Goal: Information Seeking & Learning: Compare options

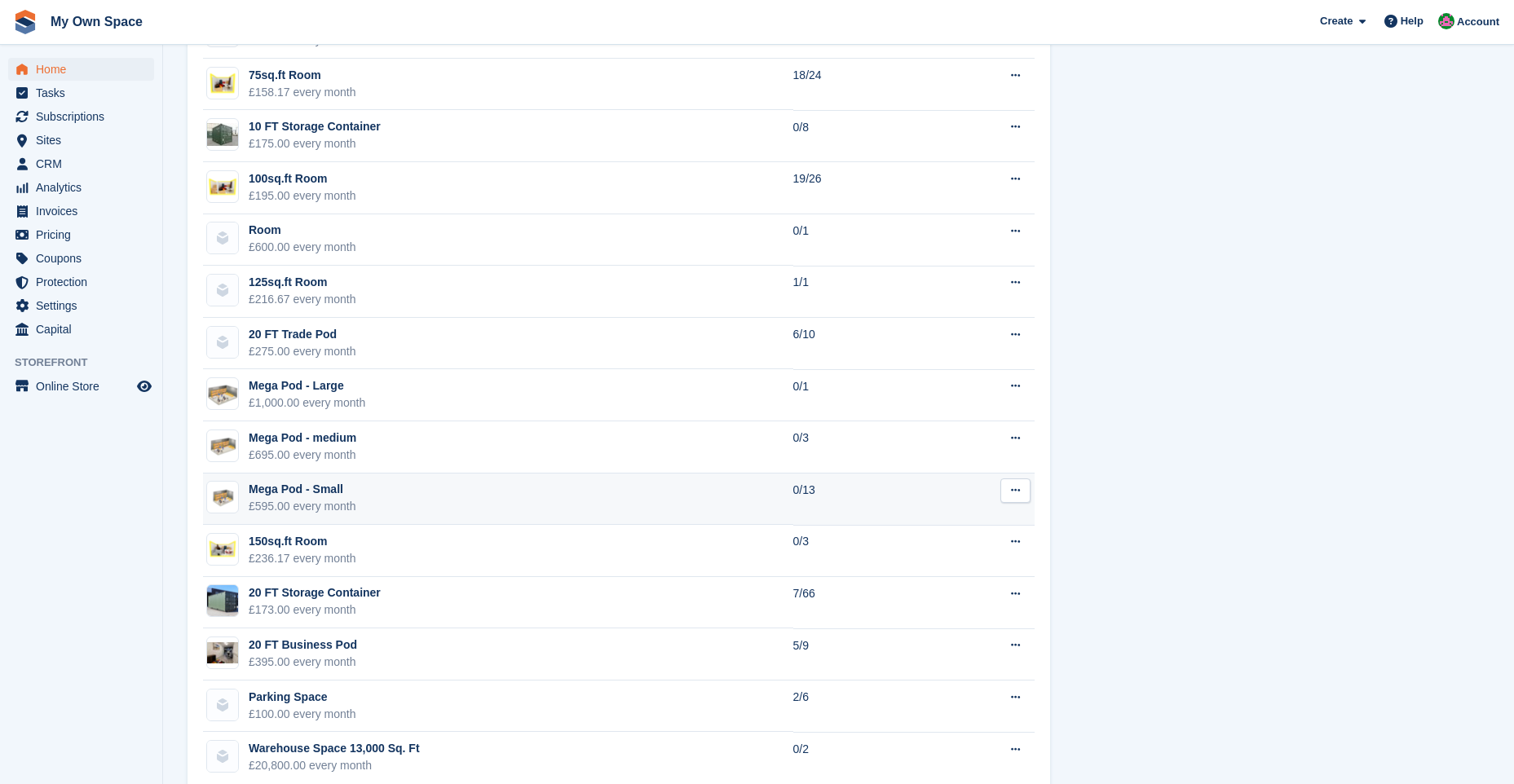
scroll to position [1341, 0]
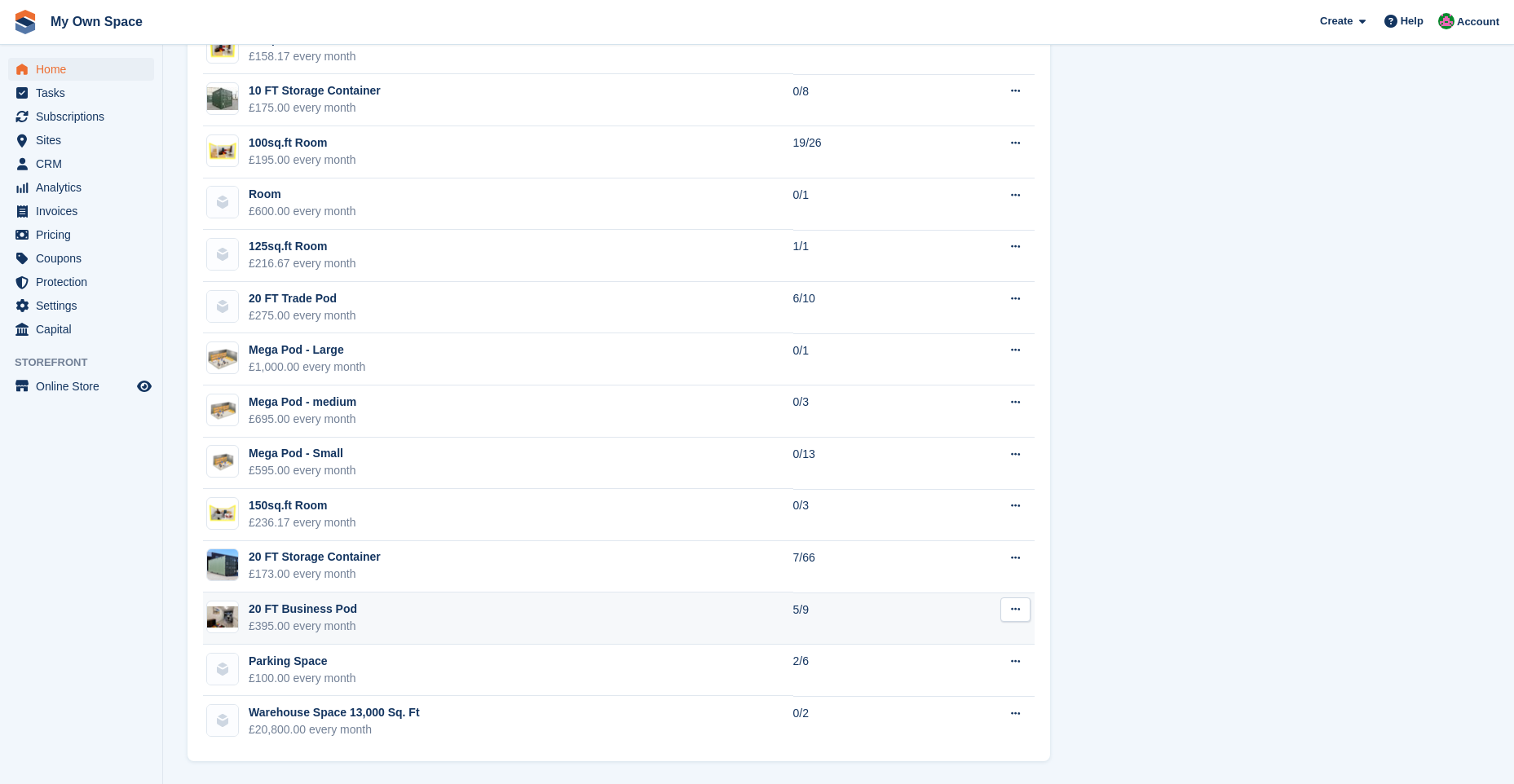
click at [376, 604] on td "20 FT Business Pod £395.00 every month" at bounding box center [498, 619] width 590 height 52
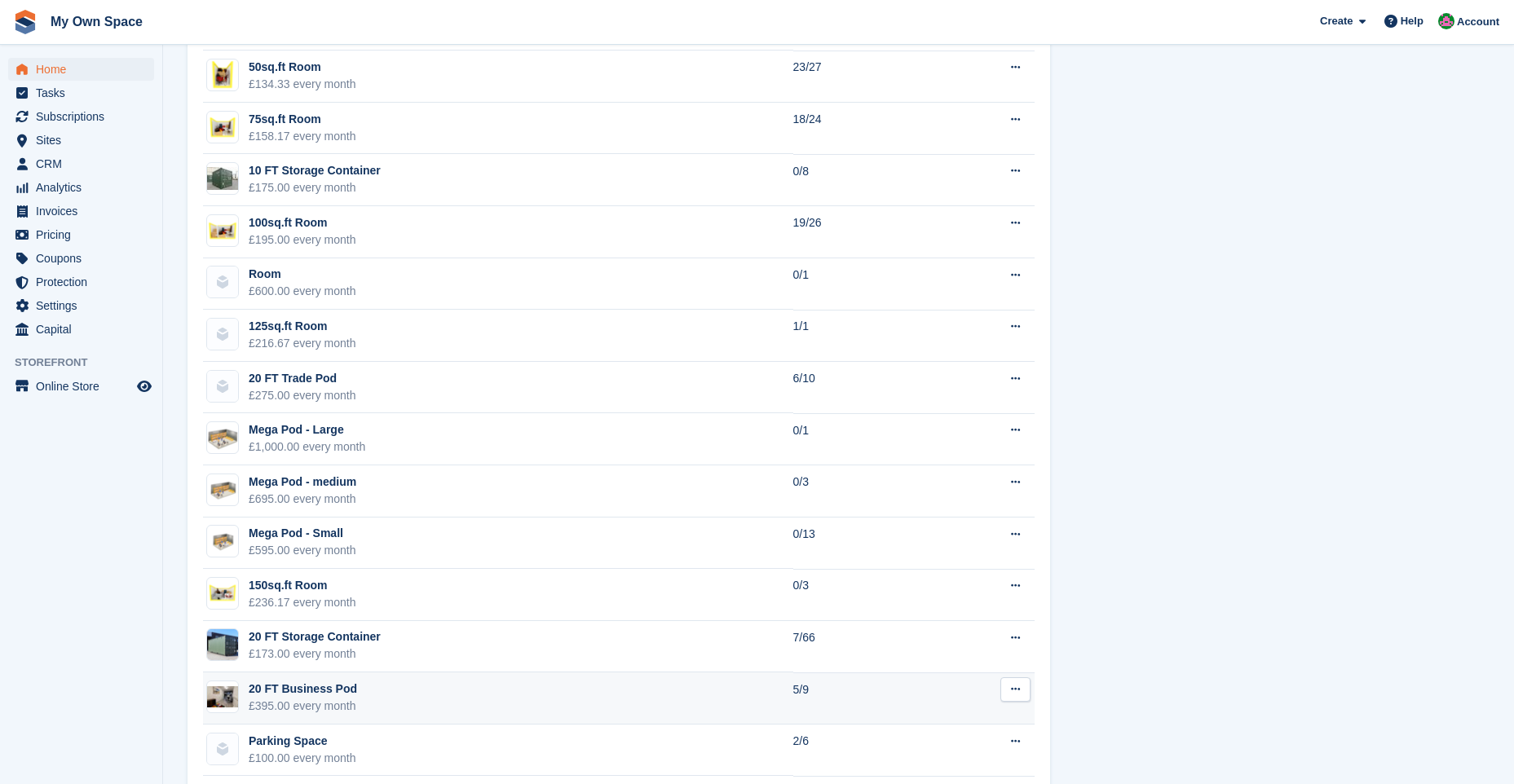
scroll to position [1259, 0]
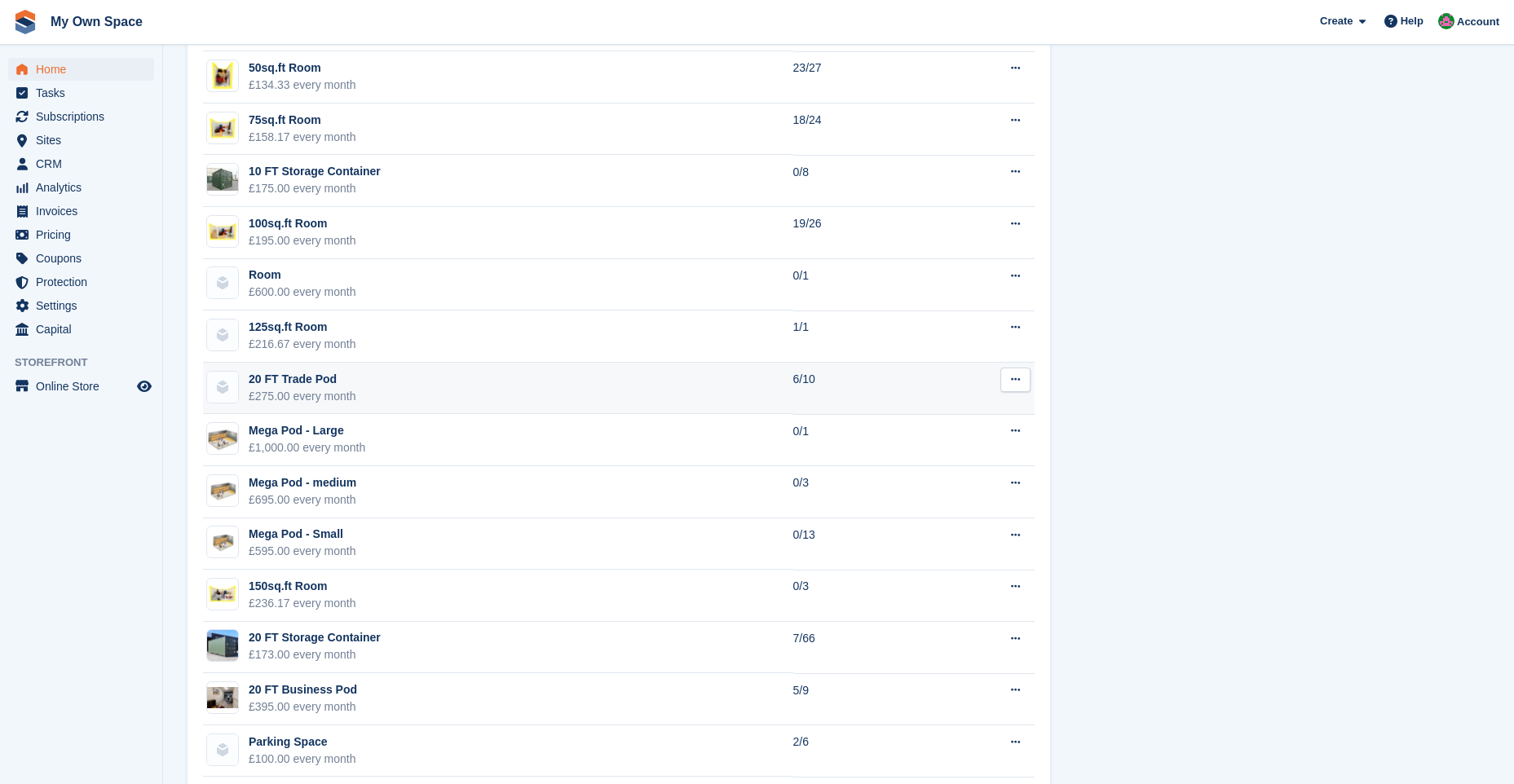
click at [406, 388] on td "20 FT Trade Pod £275.00 every month" at bounding box center [498, 389] width 590 height 52
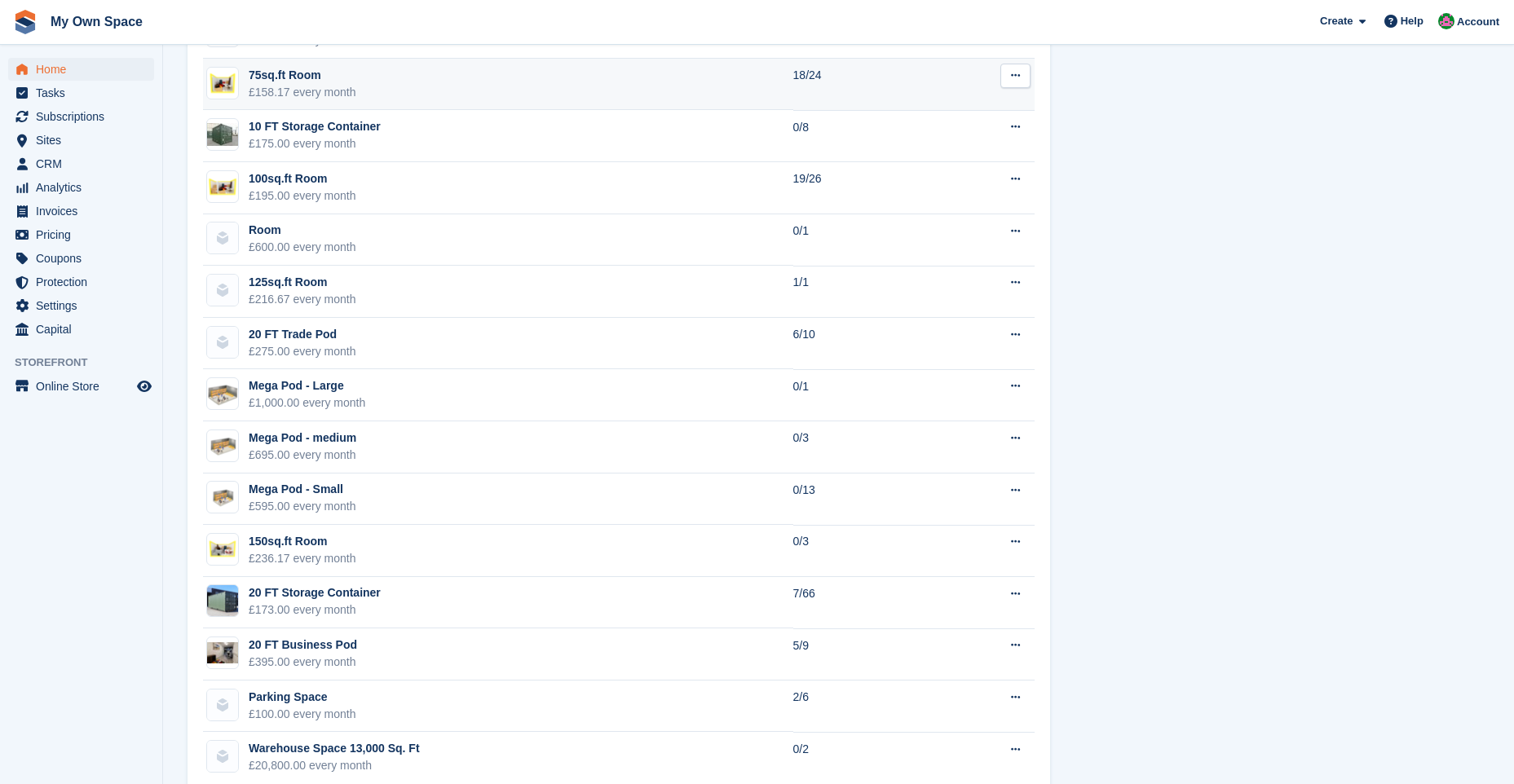
scroll to position [1341, 0]
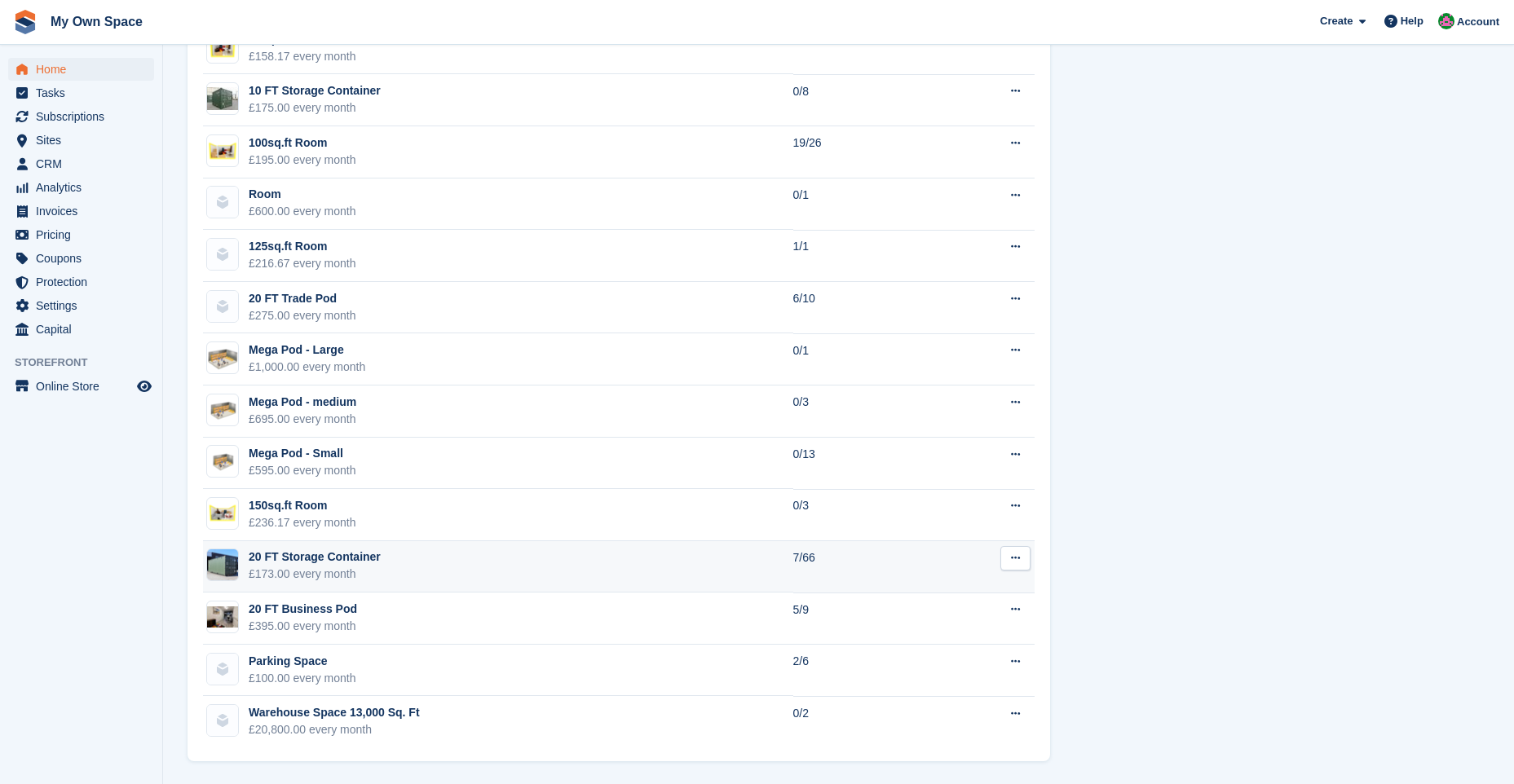
click at [390, 569] on td "20 FT Storage Container £173.00 every month" at bounding box center [498, 568] width 590 height 52
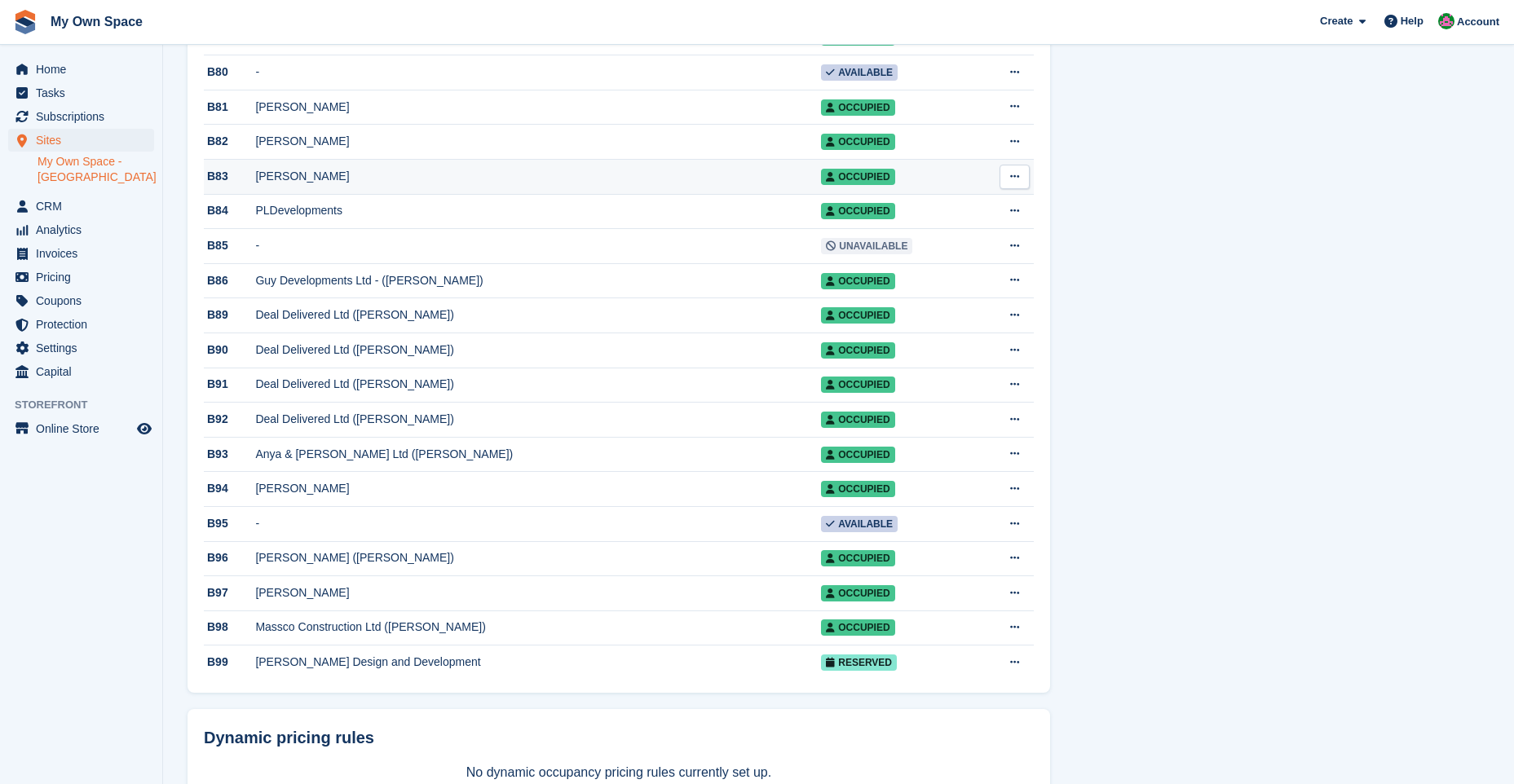
scroll to position [1957, 0]
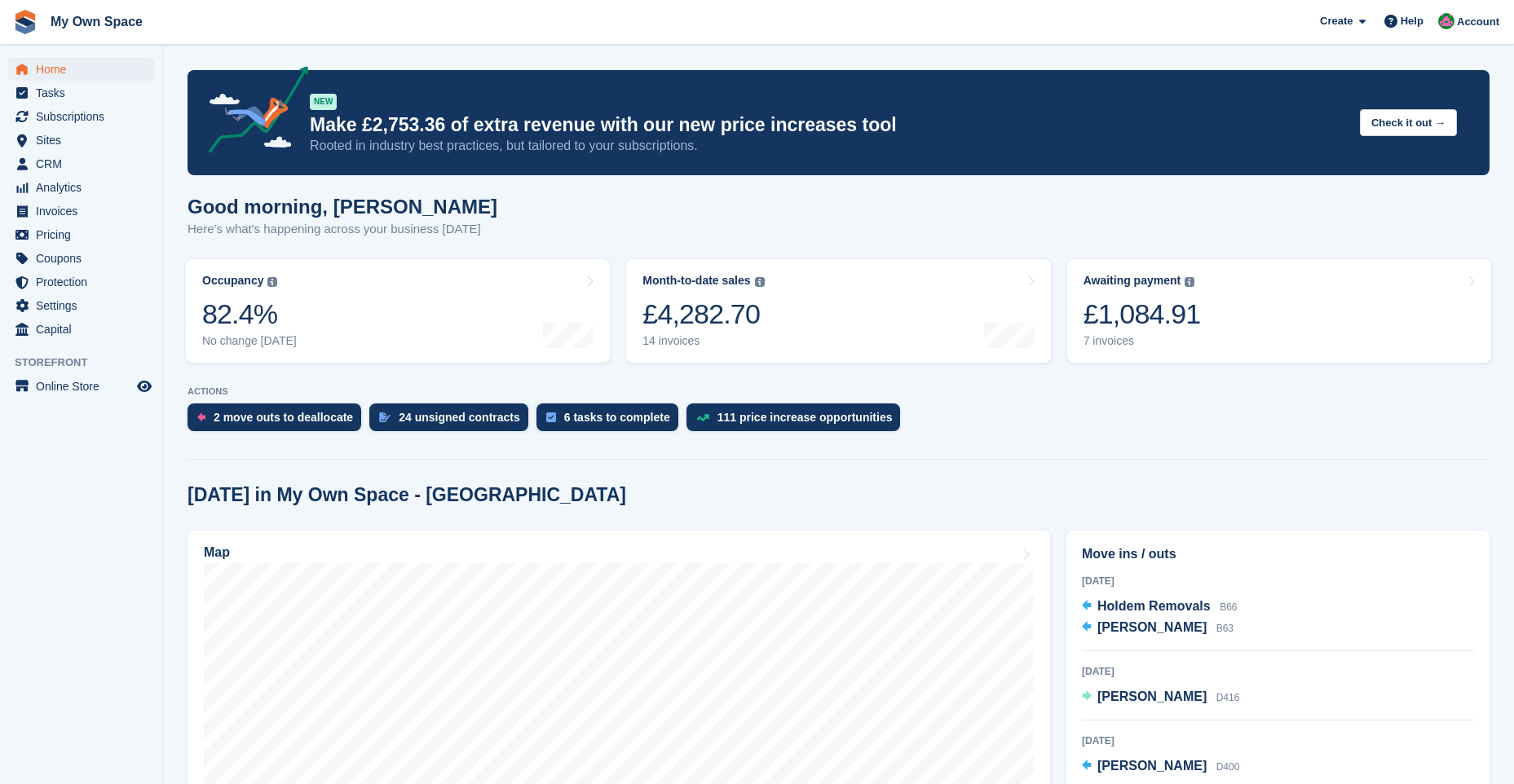
scroll to position [1341, 0]
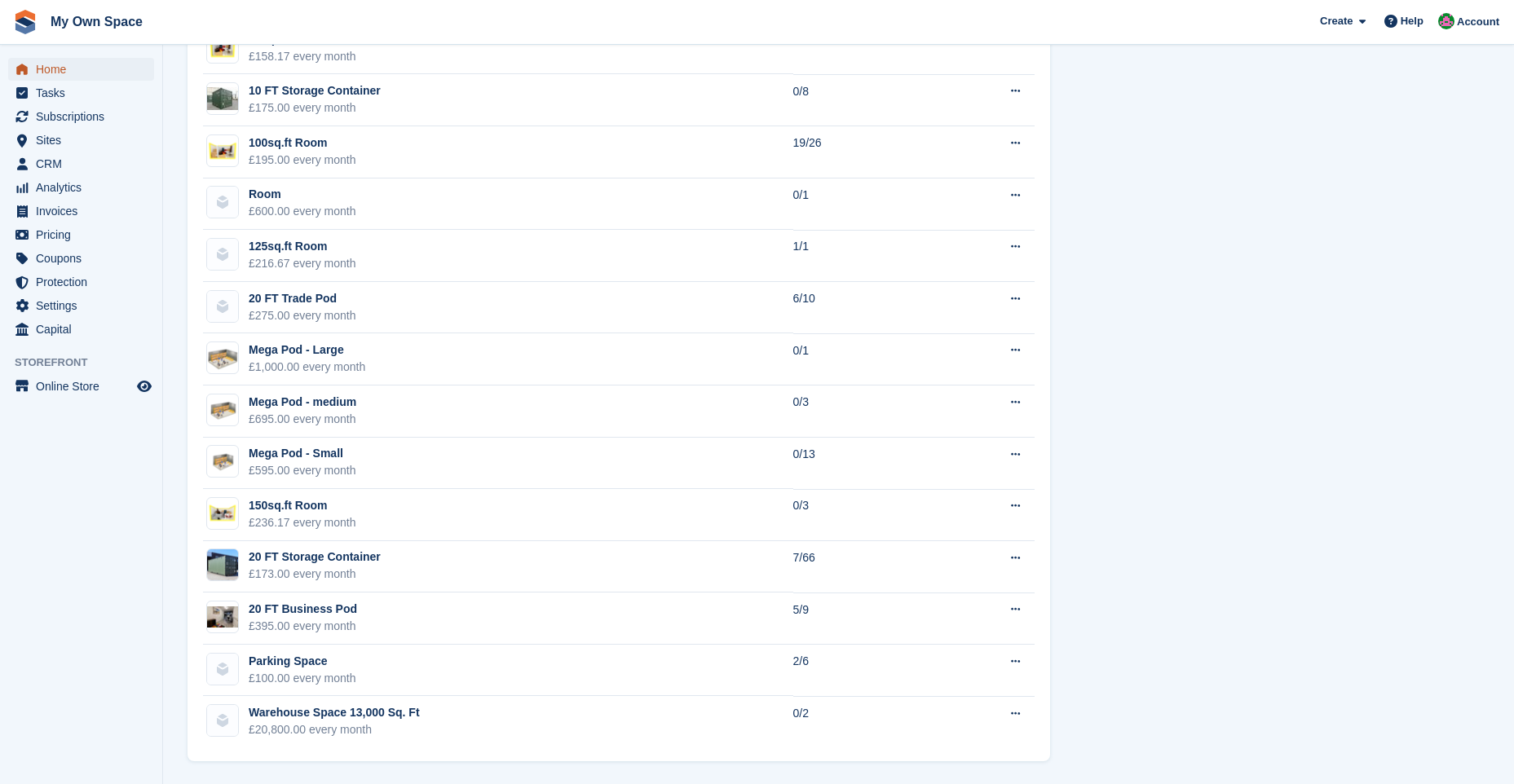
click at [59, 66] on span "Home" at bounding box center [84, 70] width 98 height 23
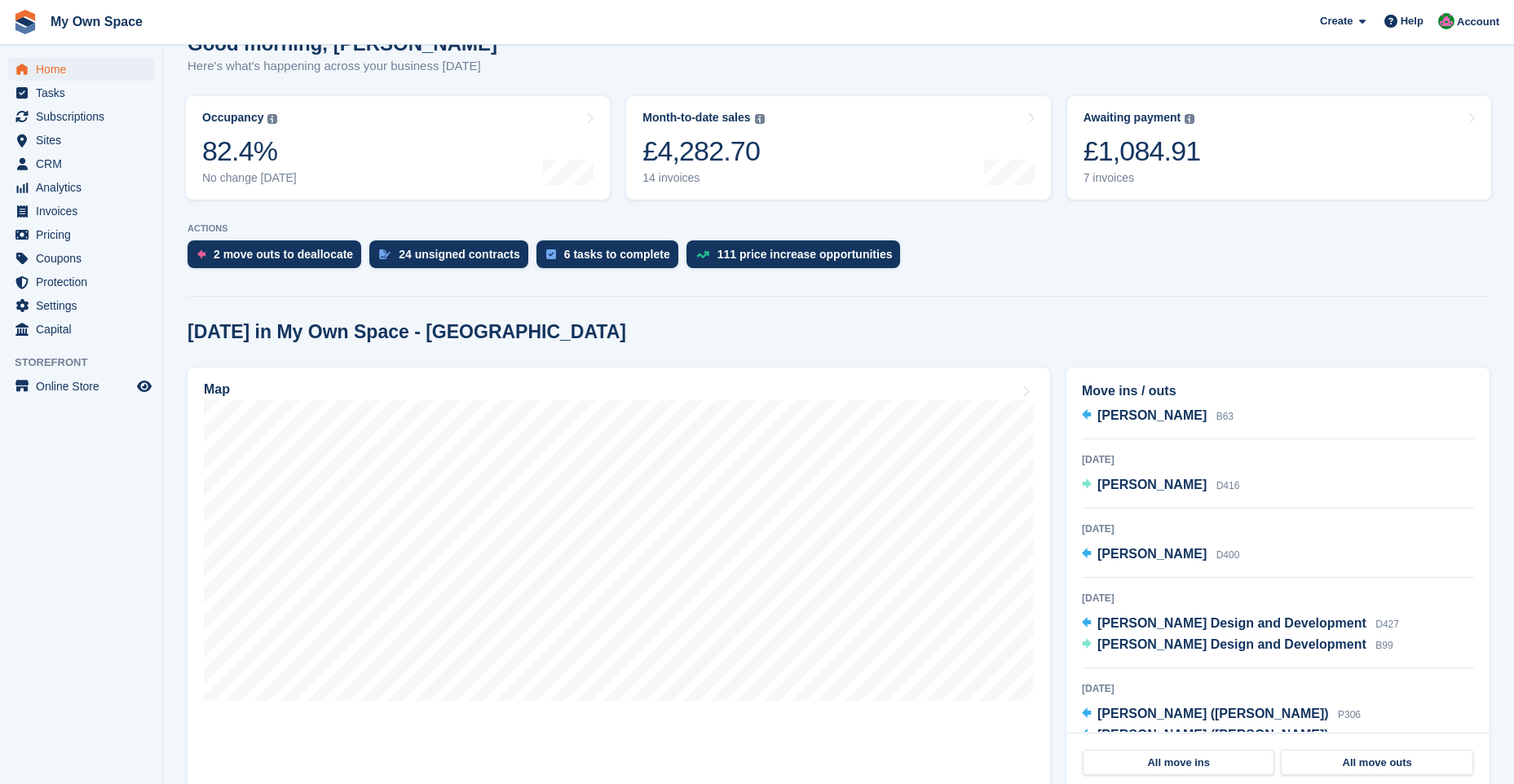
scroll to position [75, 0]
